Goal: Information Seeking & Learning: Check status

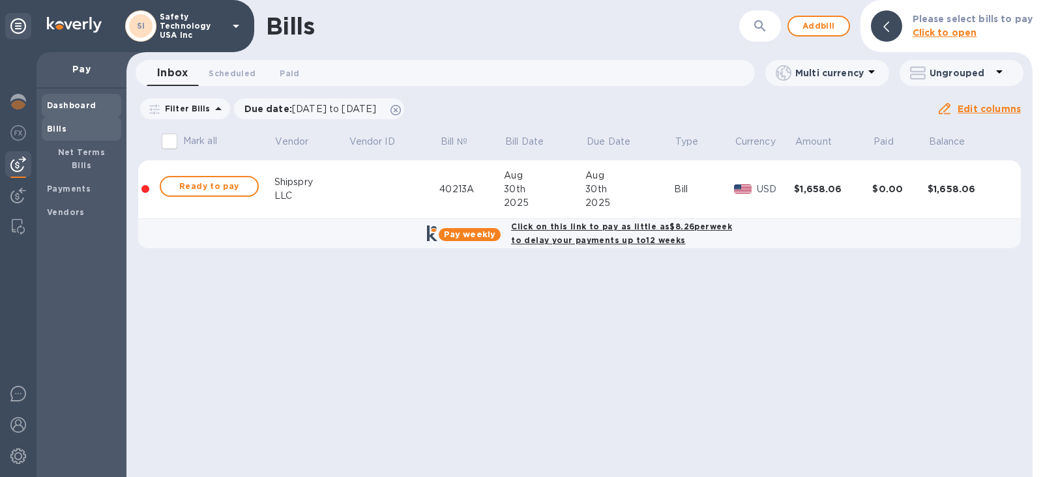
click at [72, 106] on b "Dashboard" at bounding box center [72, 105] width 50 height 10
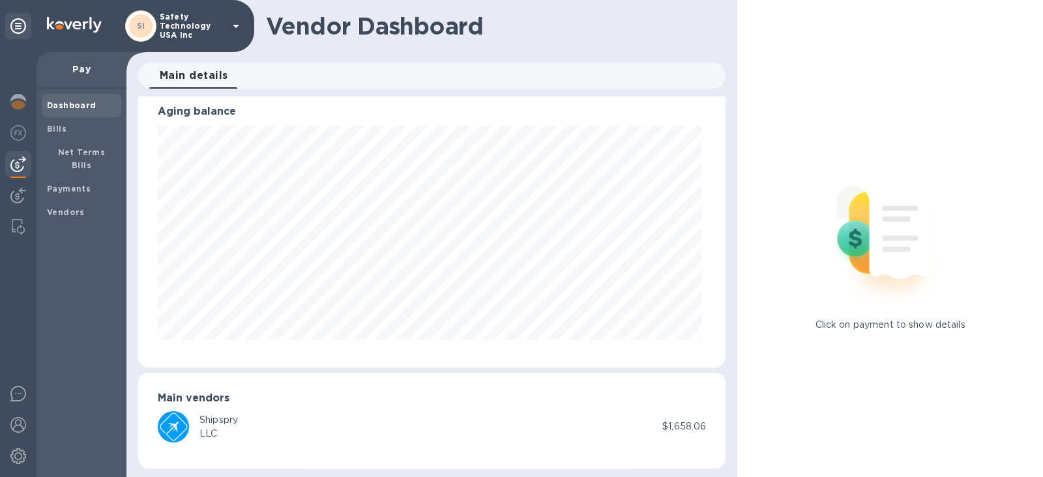
scroll to position [17, 0]
click at [16, 102] on img at bounding box center [18, 102] width 16 height 16
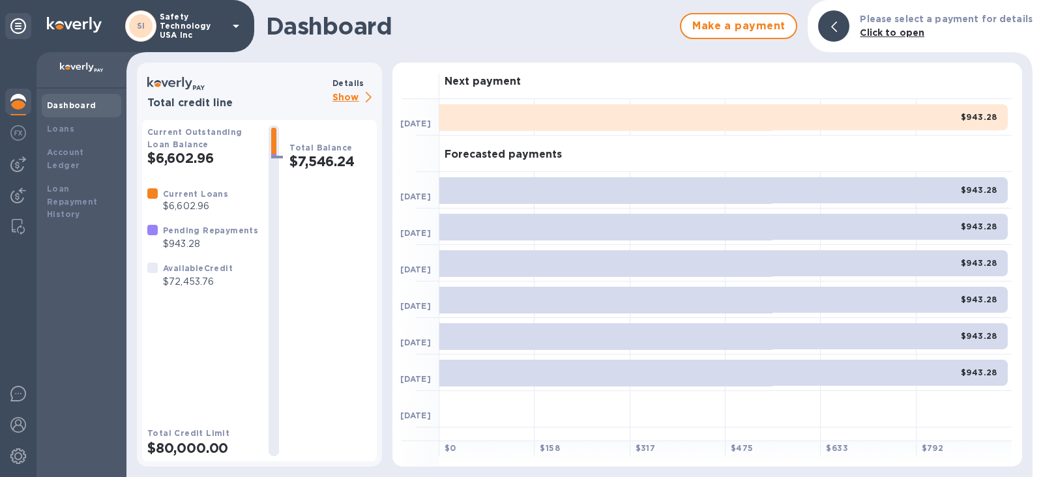
scroll to position [133, 0]
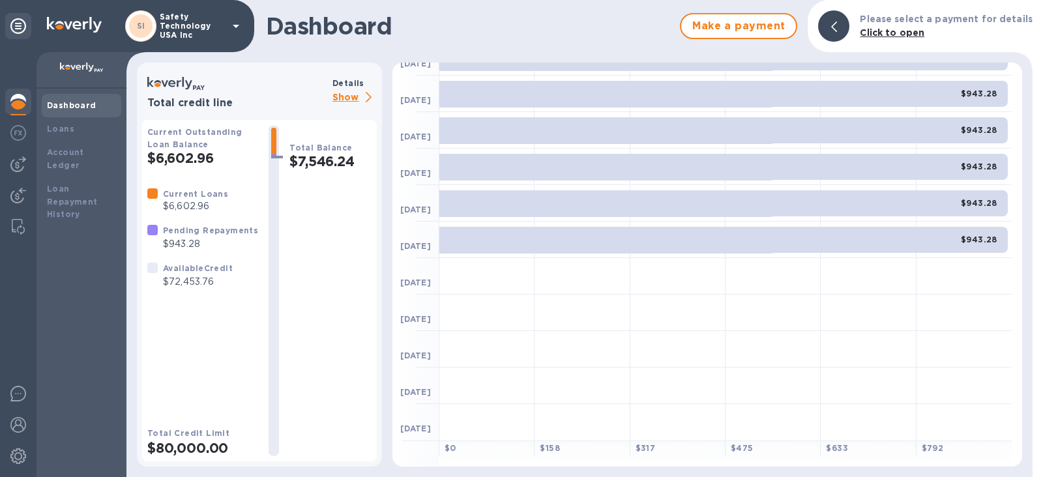
click at [346, 96] on p "Show" at bounding box center [355, 98] width 44 height 16
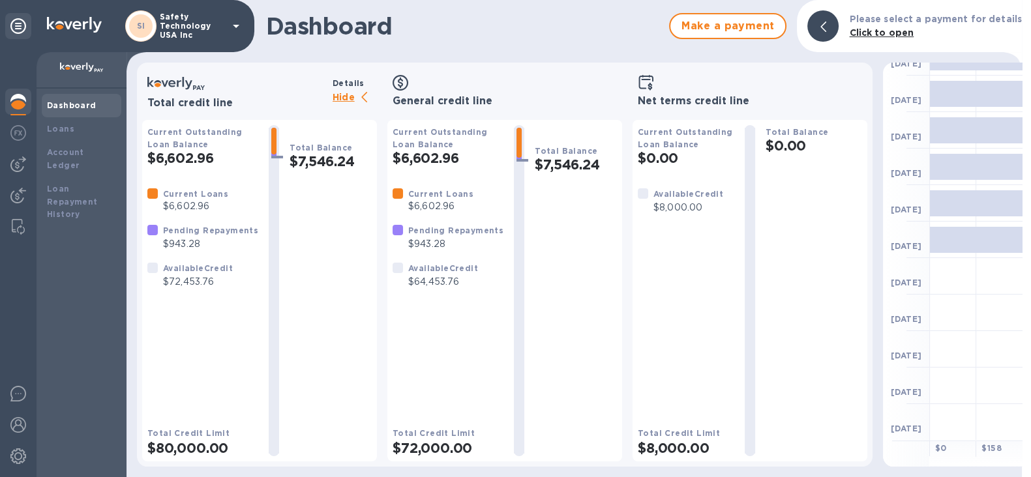
click at [318, 156] on h2 "$7,546.24" at bounding box center [330, 161] width 82 height 16
click at [55, 128] on b "Loans" at bounding box center [60, 129] width 27 height 10
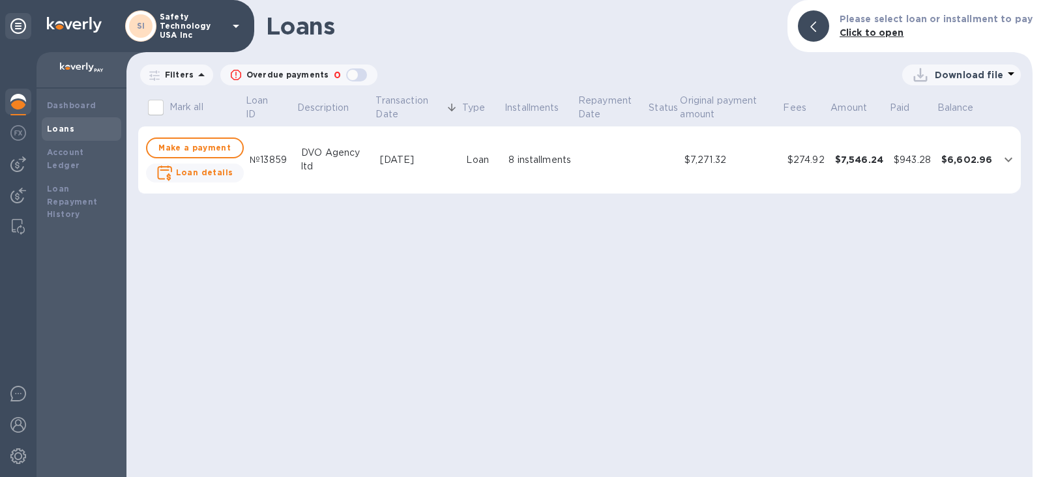
click at [1010, 158] on icon "expand row" at bounding box center [1009, 160] width 16 height 16
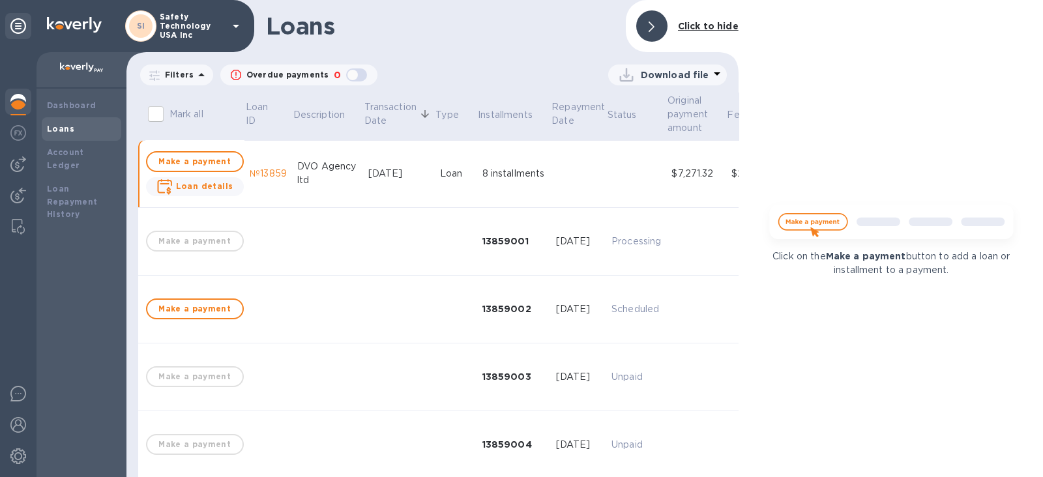
click at [653, 29] on icon at bounding box center [652, 27] width 6 height 10
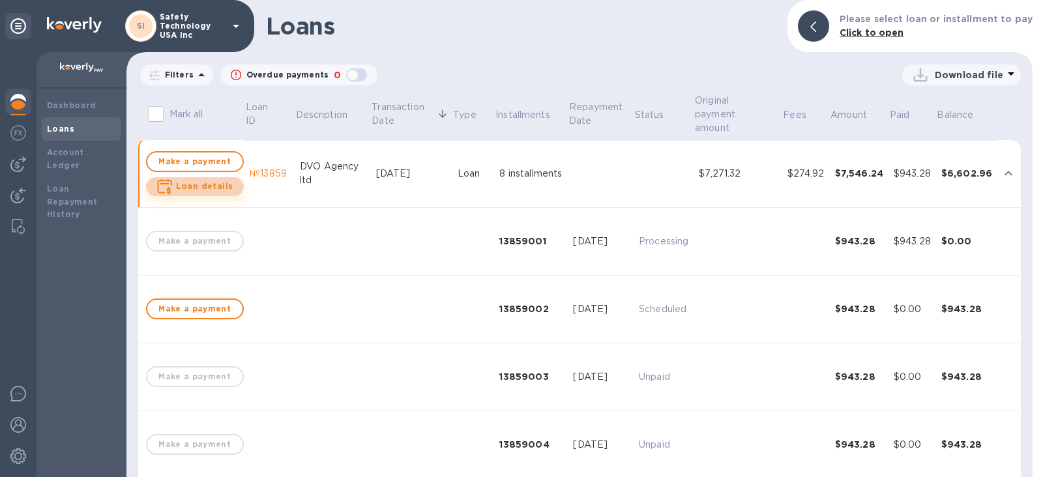
click at [207, 189] on b "Loan details" at bounding box center [204, 186] width 57 height 10
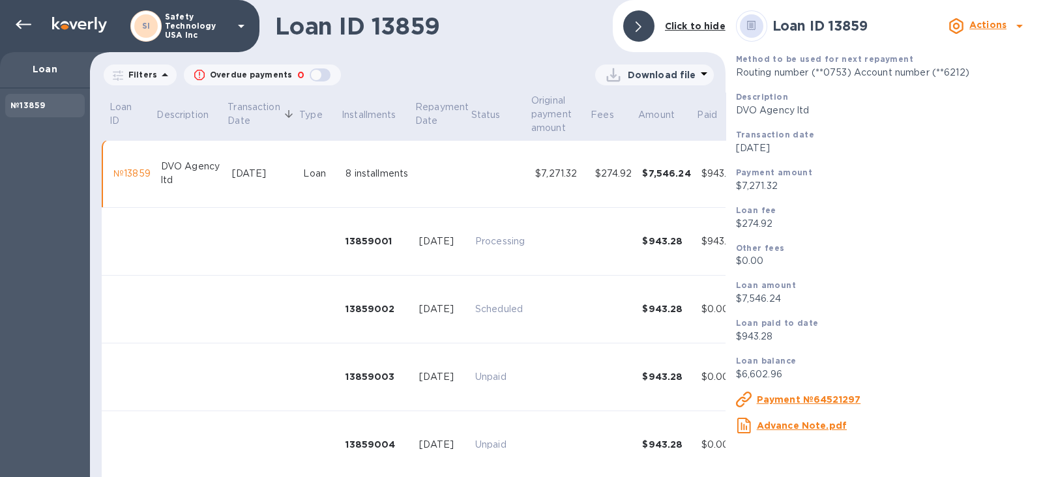
click at [828, 399] on u "Payment №64521297" at bounding box center [809, 399] width 104 height 10
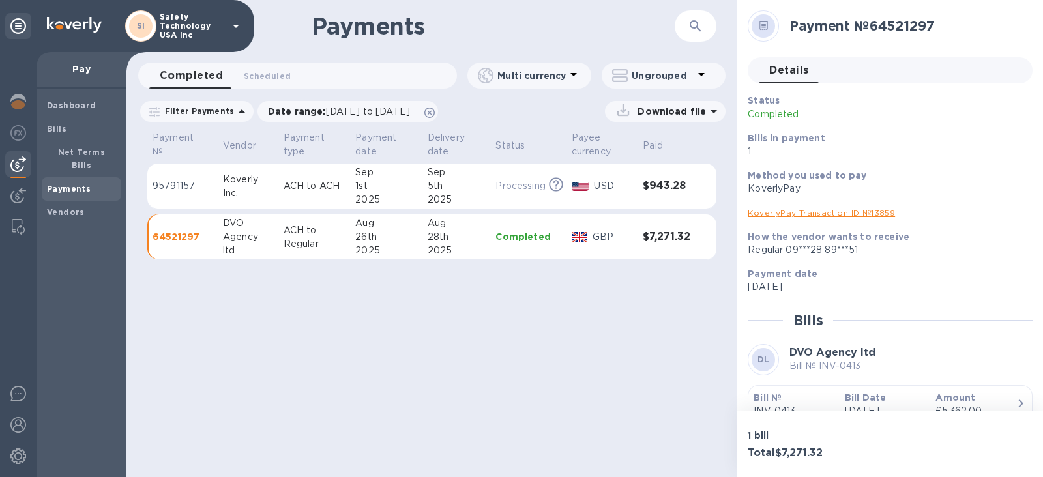
click at [496, 241] on p "Completed" at bounding box center [528, 236] width 65 height 13
click at [60, 100] on b "Dashboard" at bounding box center [72, 105] width 50 height 10
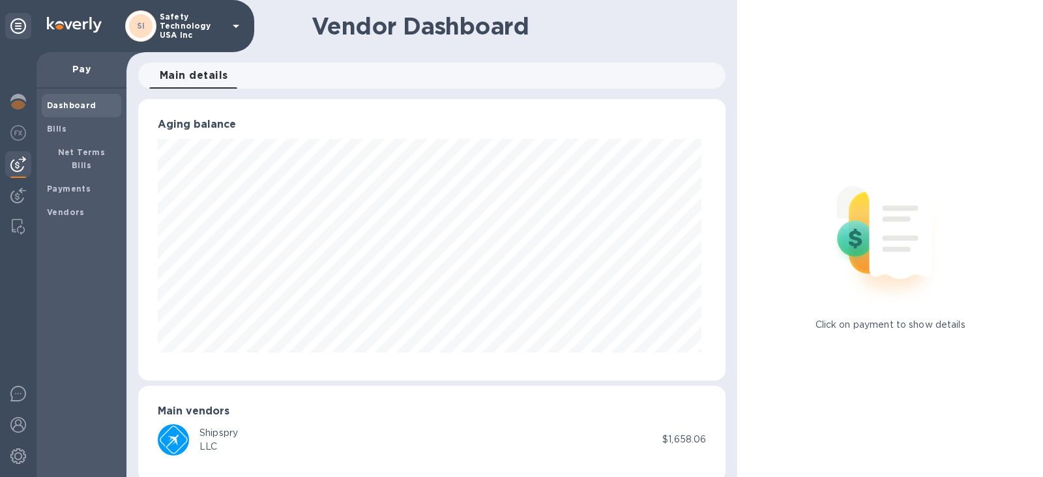
scroll to position [17, 0]
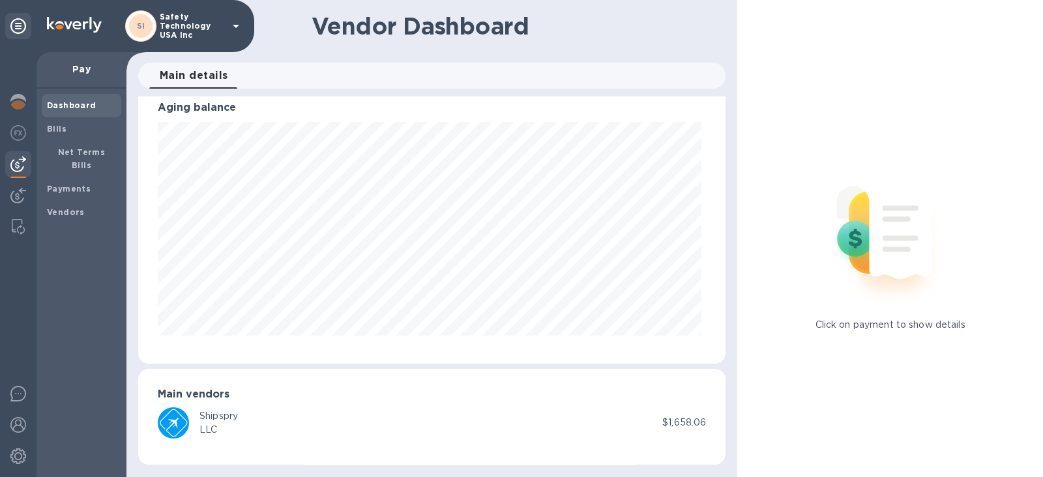
click at [68, 110] on span "Dashboard" at bounding box center [72, 105] width 50 height 13
click at [20, 100] on img at bounding box center [18, 102] width 16 height 16
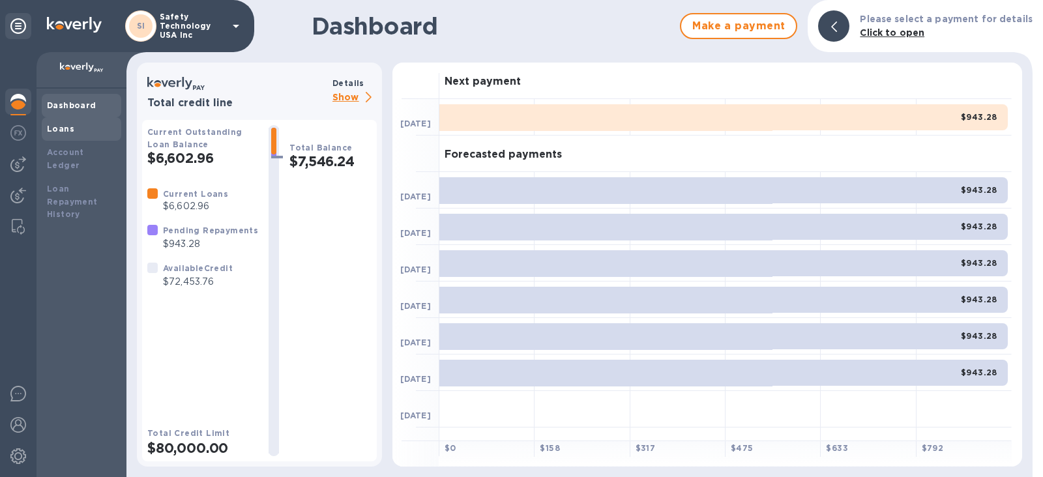
click at [54, 129] on b "Loans" at bounding box center [60, 129] width 27 height 10
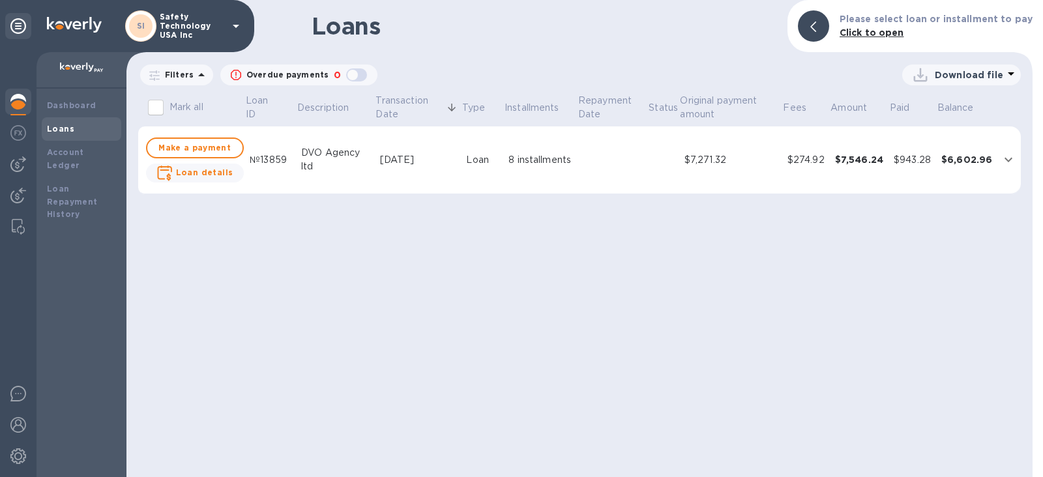
click at [1009, 162] on icon "expand row" at bounding box center [1009, 160] width 8 height 5
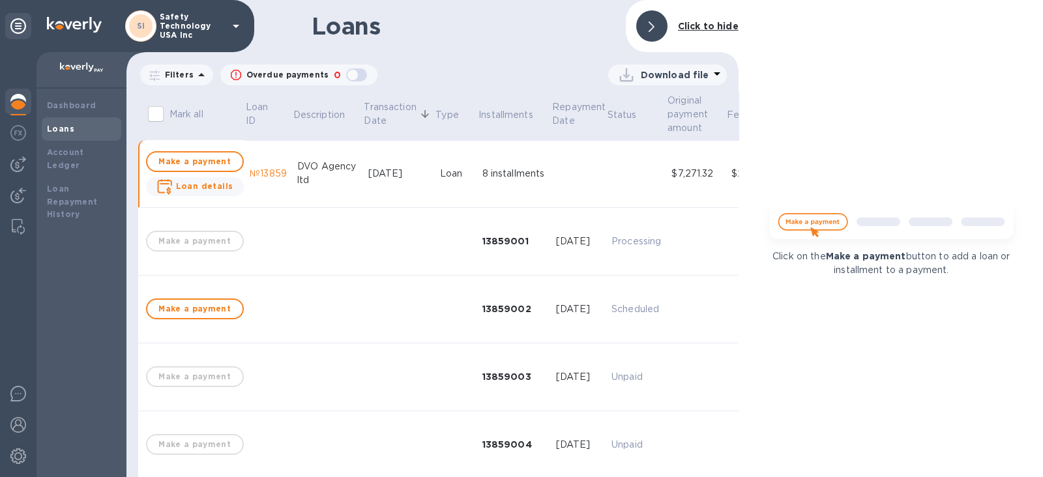
click at [650, 22] on icon at bounding box center [652, 27] width 6 height 10
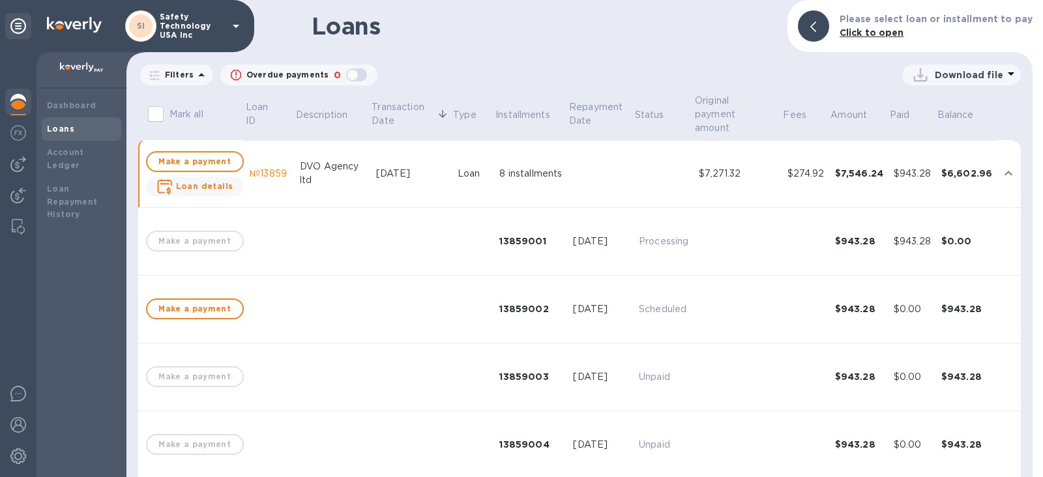
click at [264, 171] on div "№13859" at bounding box center [270, 174] width 40 height 14
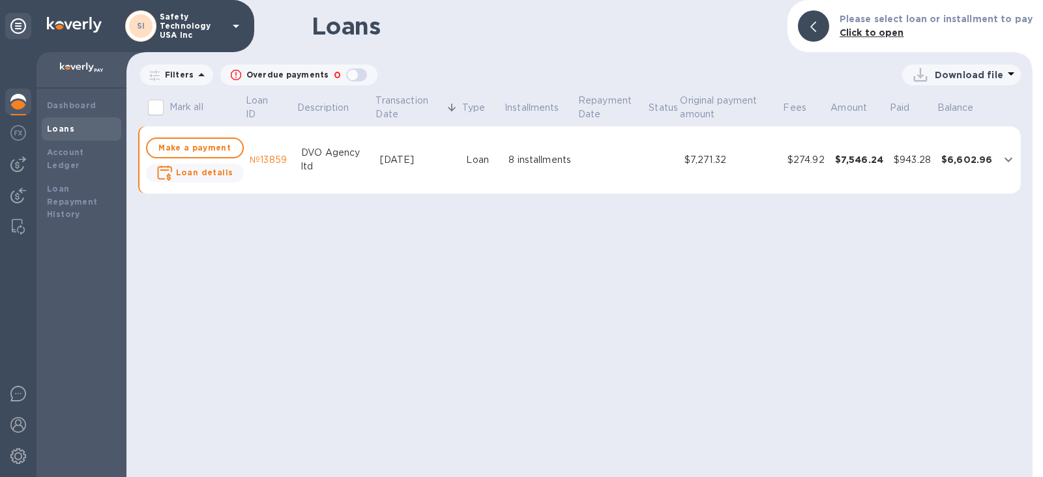
click at [259, 158] on div "№13859" at bounding box center [270, 160] width 41 height 14
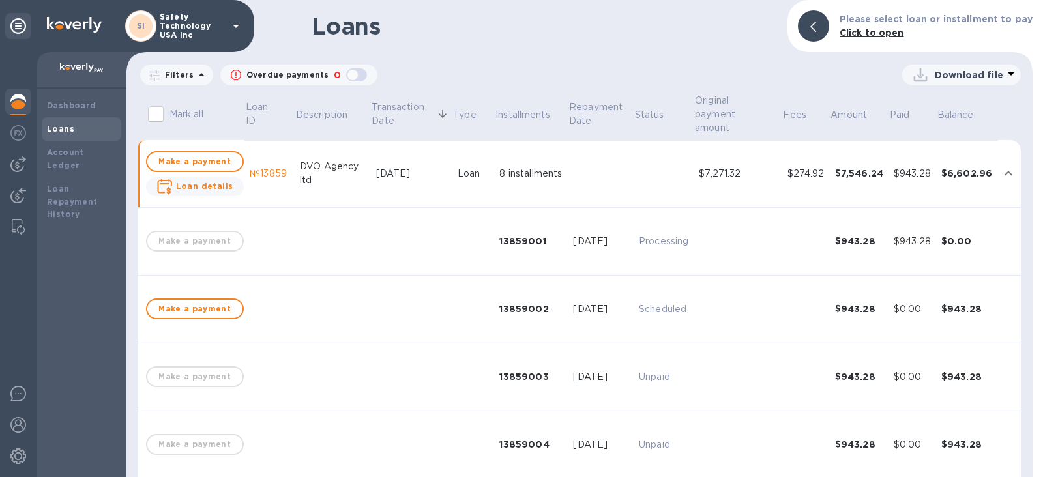
click at [258, 172] on div "№13859" at bounding box center [270, 174] width 40 height 14
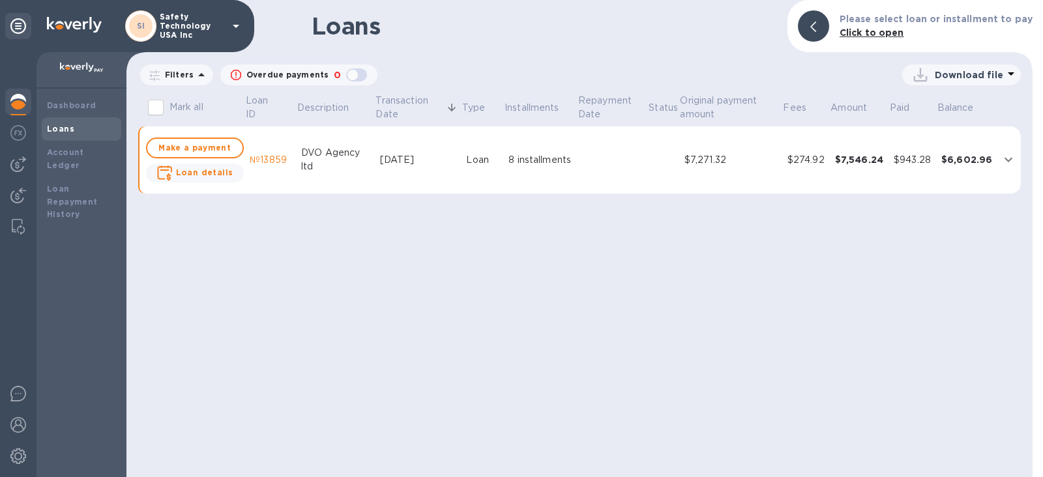
click at [1006, 157] on icon "expand row" at bounding box center [1009, 160] width 16 height 16
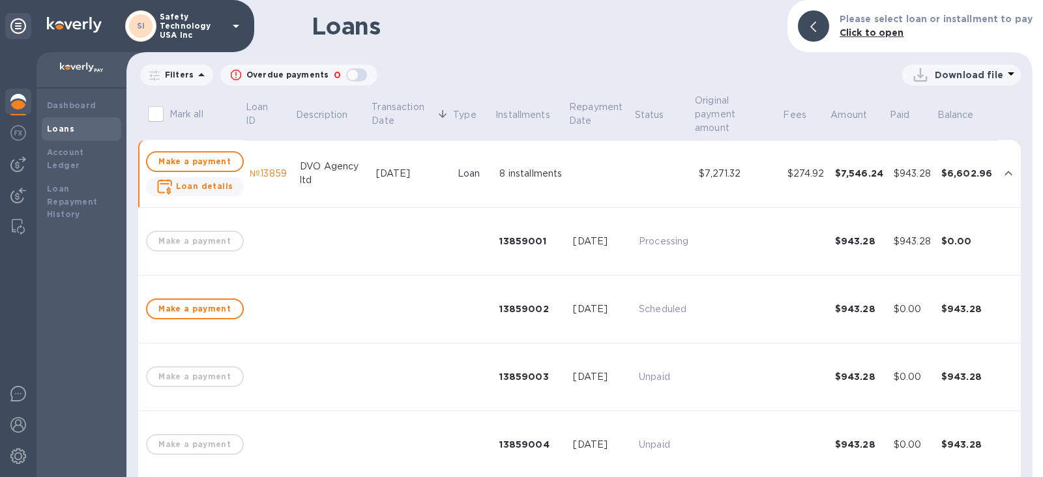
click at [255, 172] on div "№13859" at bounding box center [270, 174] width 40 height 14
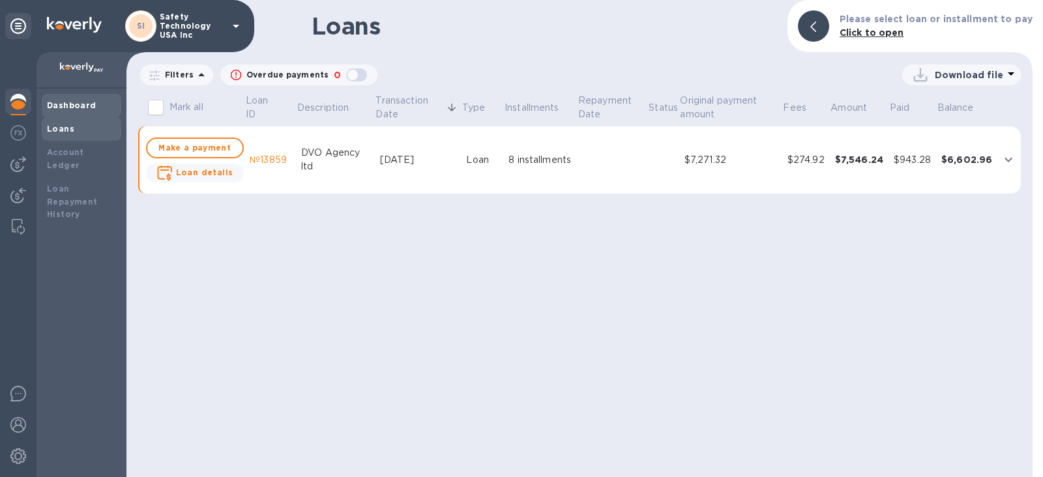
click at [77, 109] on b "Dashboard" at bounding box center [72, 105] width 50 height 10
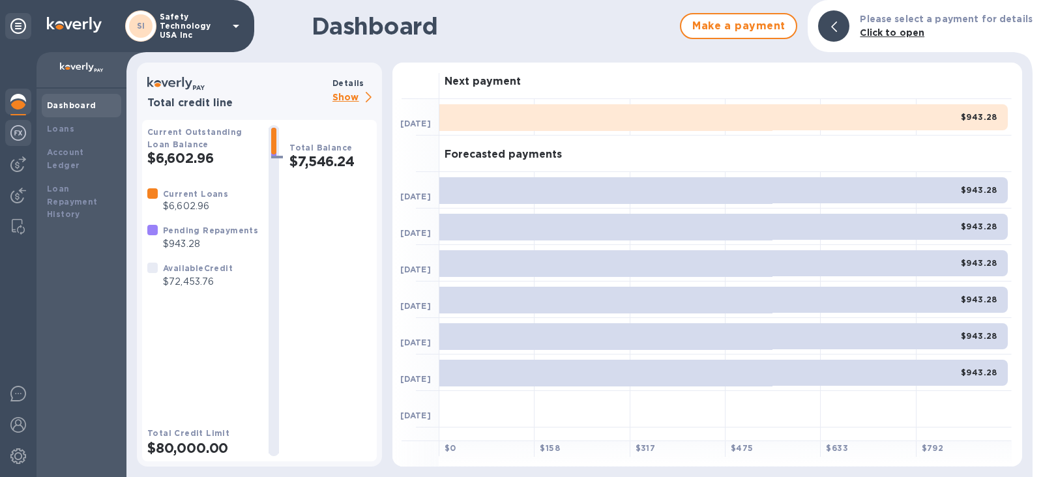
click at [14, 135] on img at bounding box center [18, 133] width 16 height 16
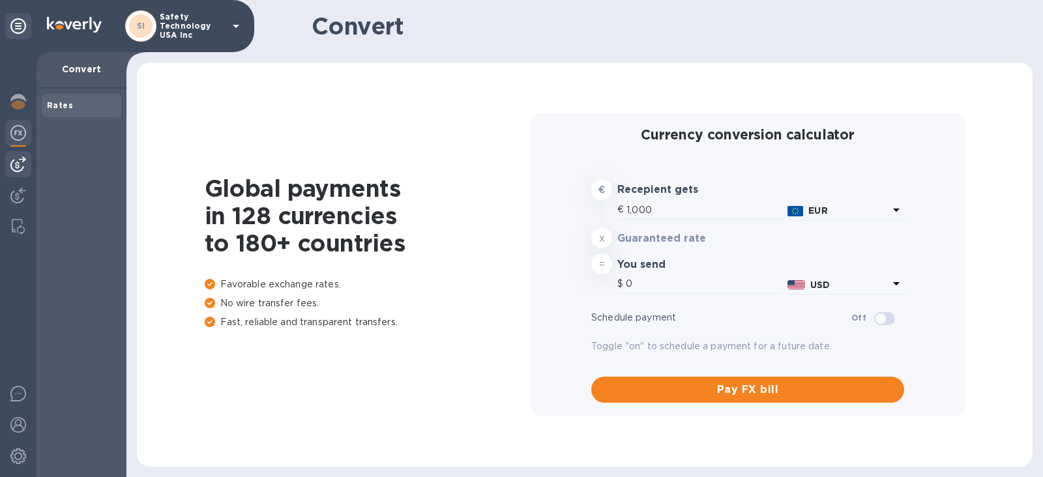
type input "1,172.54"
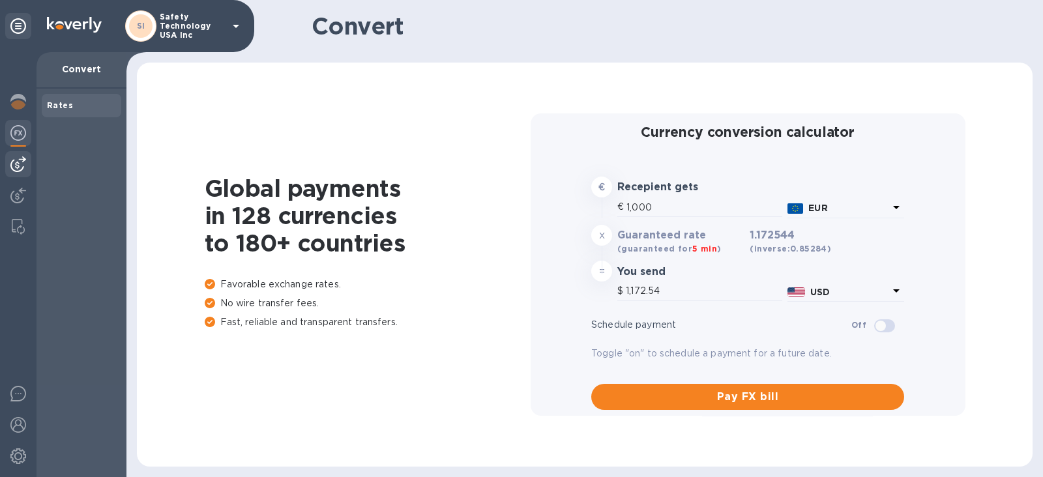
click at [19, 164] on img at bounding box center [18, 164] width 16 height 16
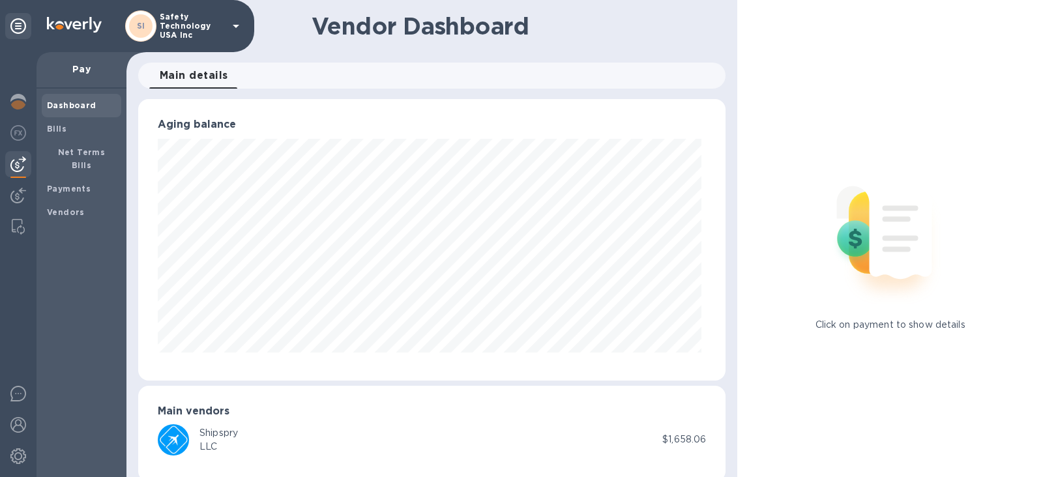
scroll to position [651703, 651401]
click at [78, 184] on b "Payments" at bounding box center [69, 189] width 44 height 10
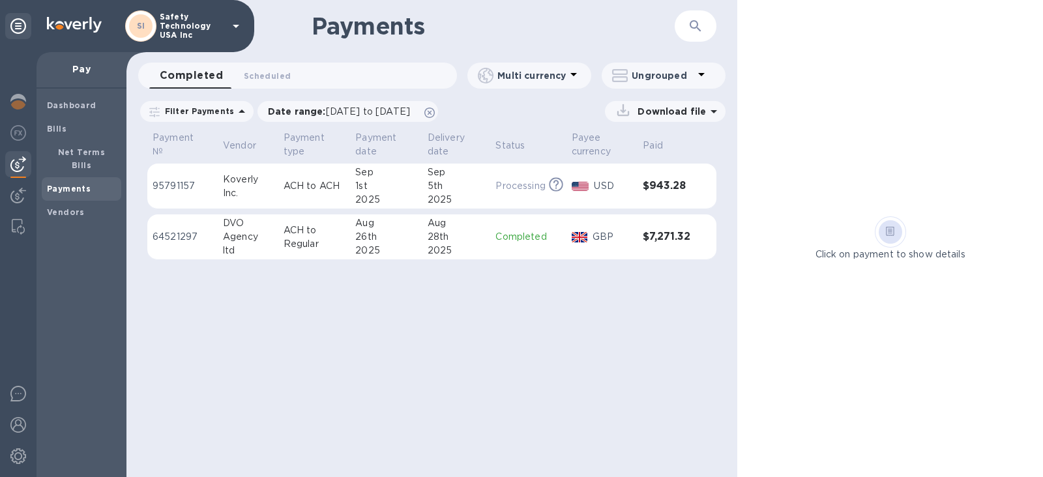
click at [299, 226] on p "ACH to Regular" at bounding box center [315, 237] width 62 height 27
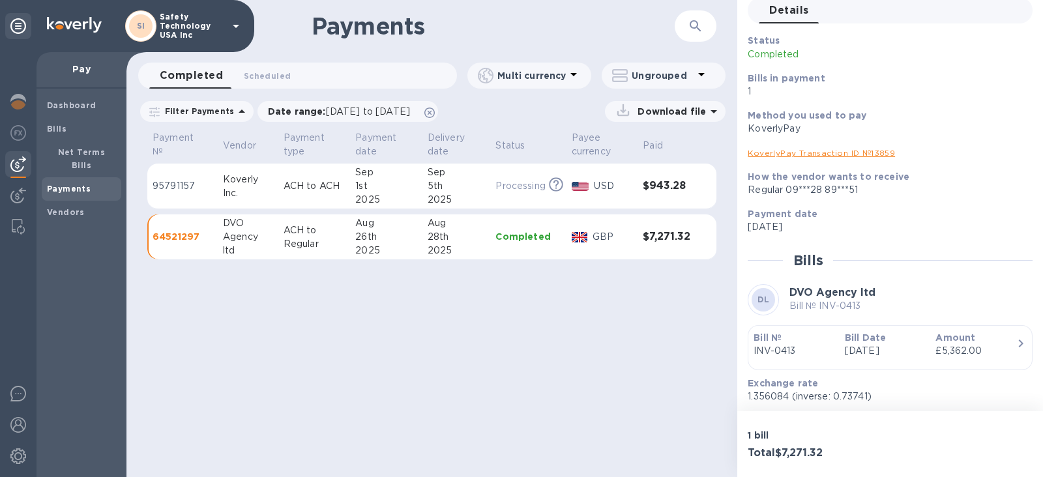
scroll to position [136, 0]
